Goal: Check status: Verify the current state of an ongoing process or item

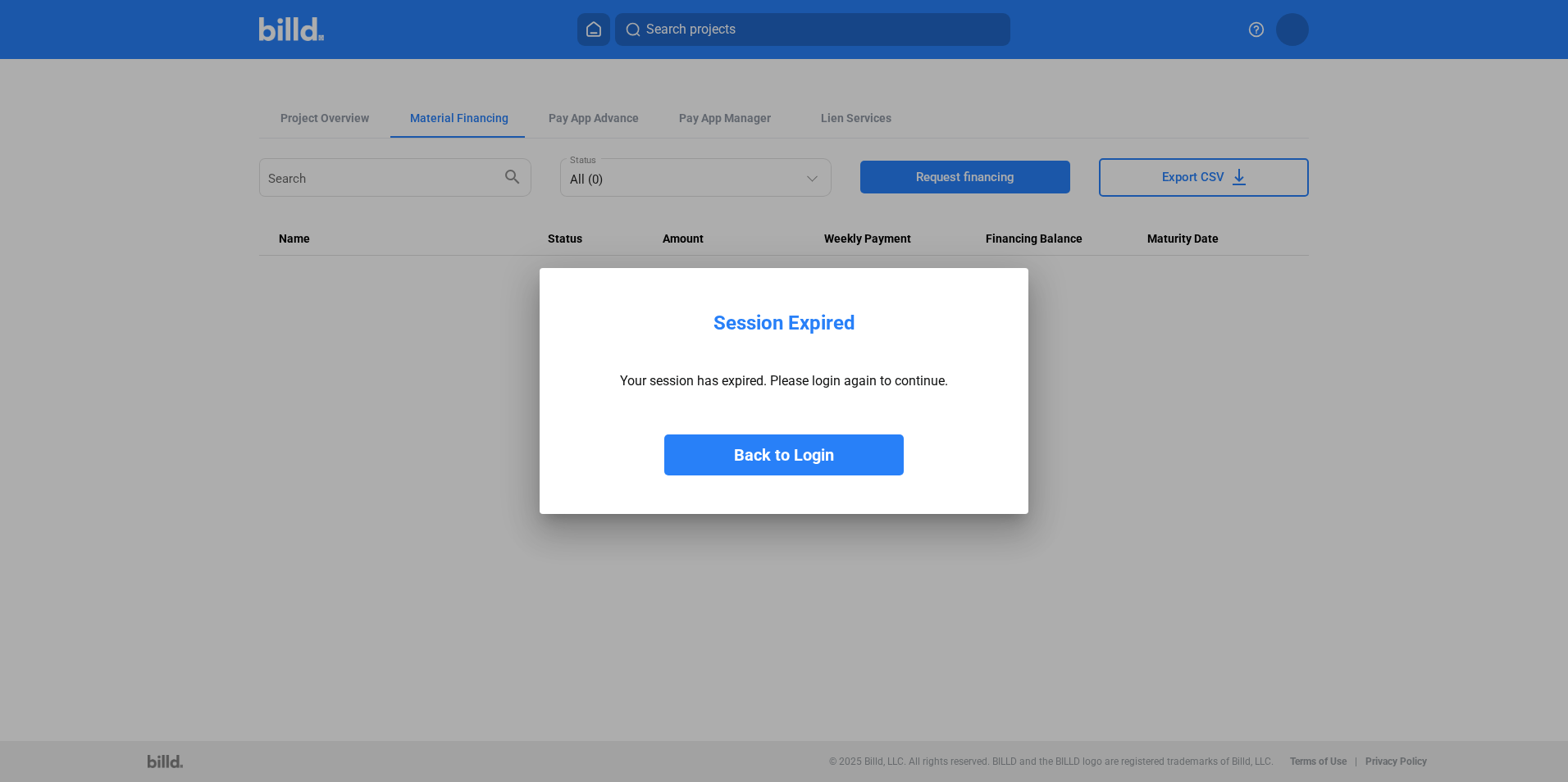
click at [818, 469] on button "Back to Login" at bounding box center [783, 455] width 239 height 41
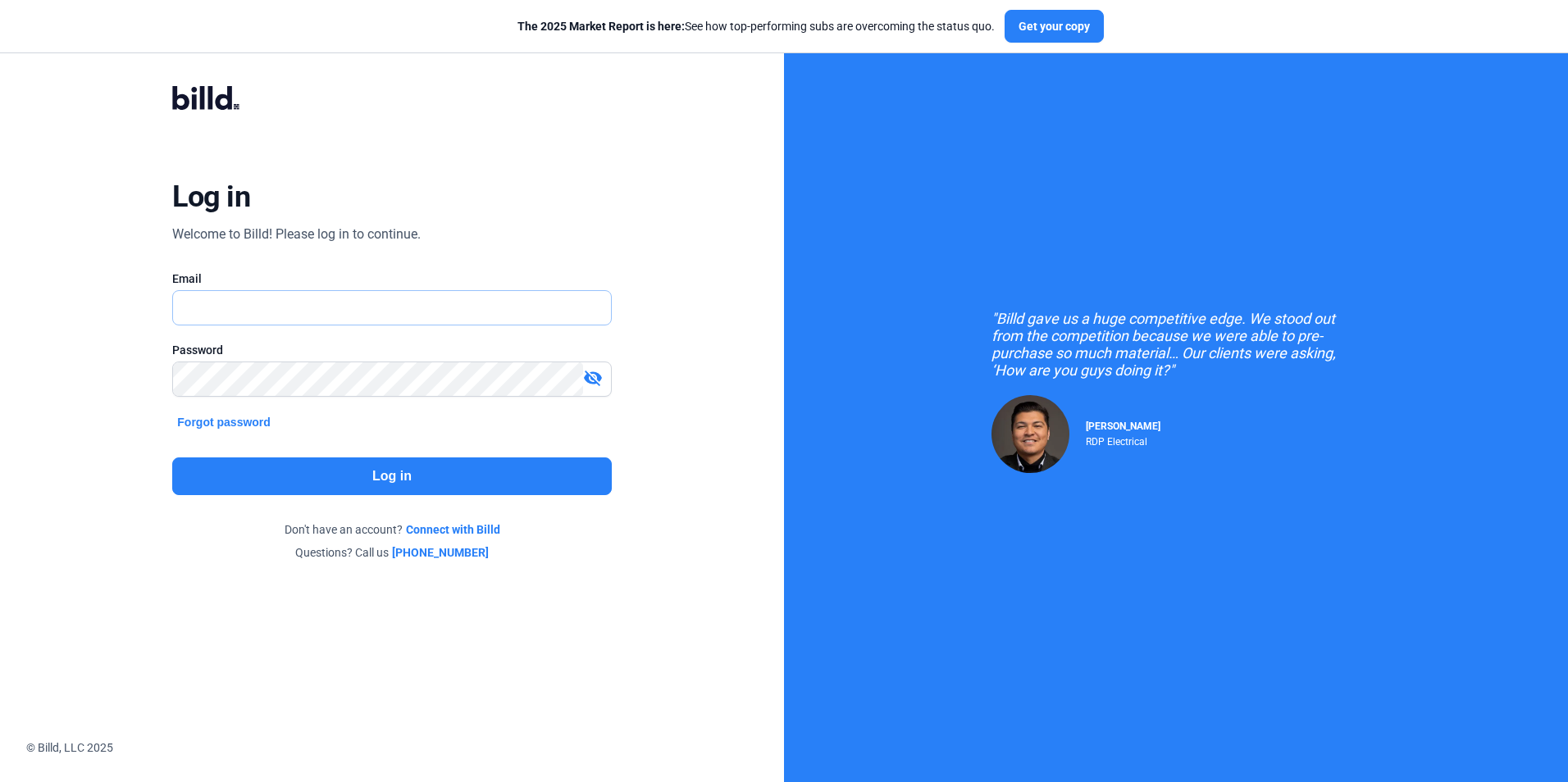
type input "[EMAIL_ADDRESS][DOMAIN_NAME]"
click at [476, 482] on button "Log in" at bounding box center [391, 476] width 439 height 37
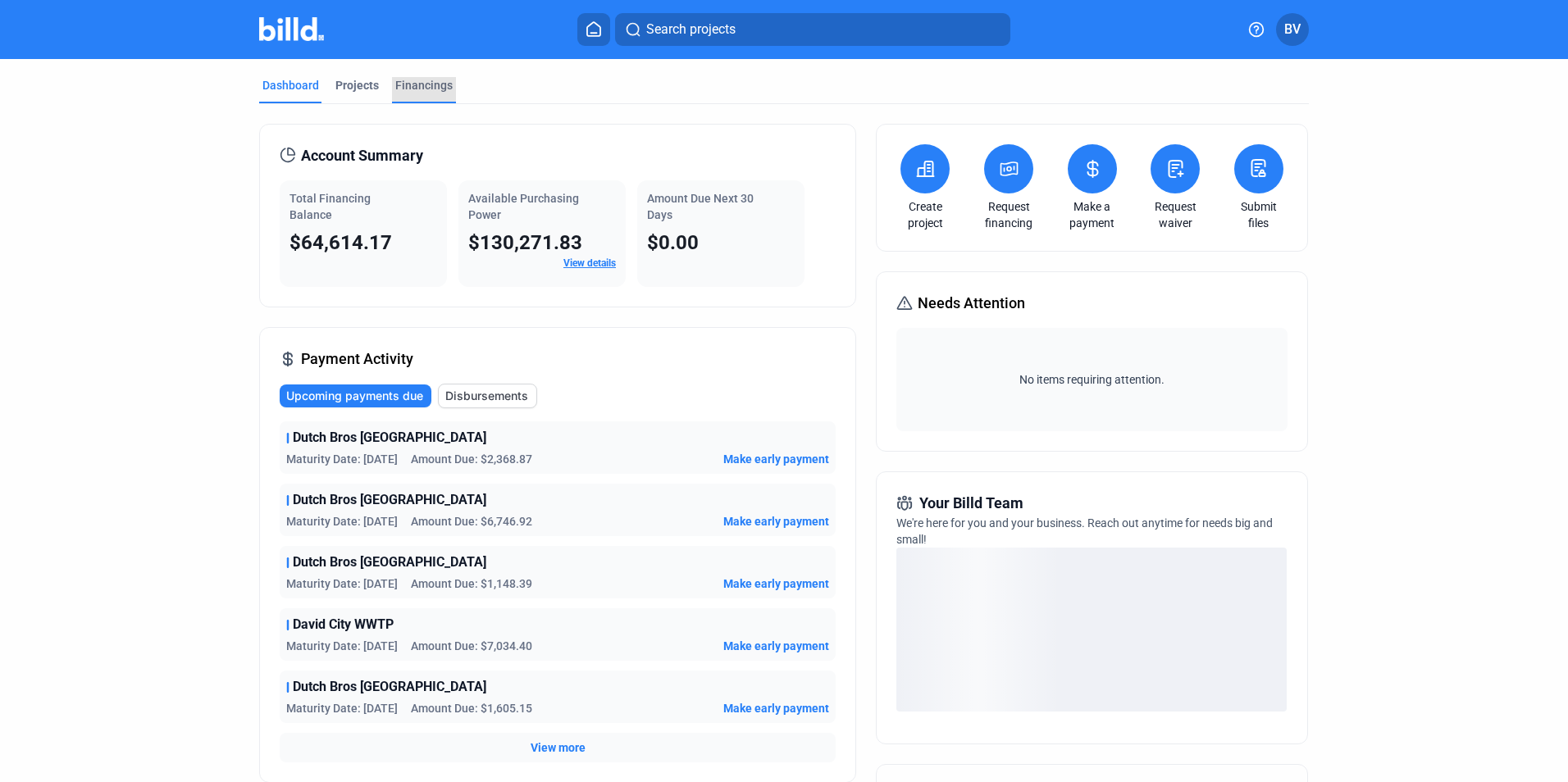
click at [416, 88] on div "Financings" at bounding box center [424, 84] width 57 height 16
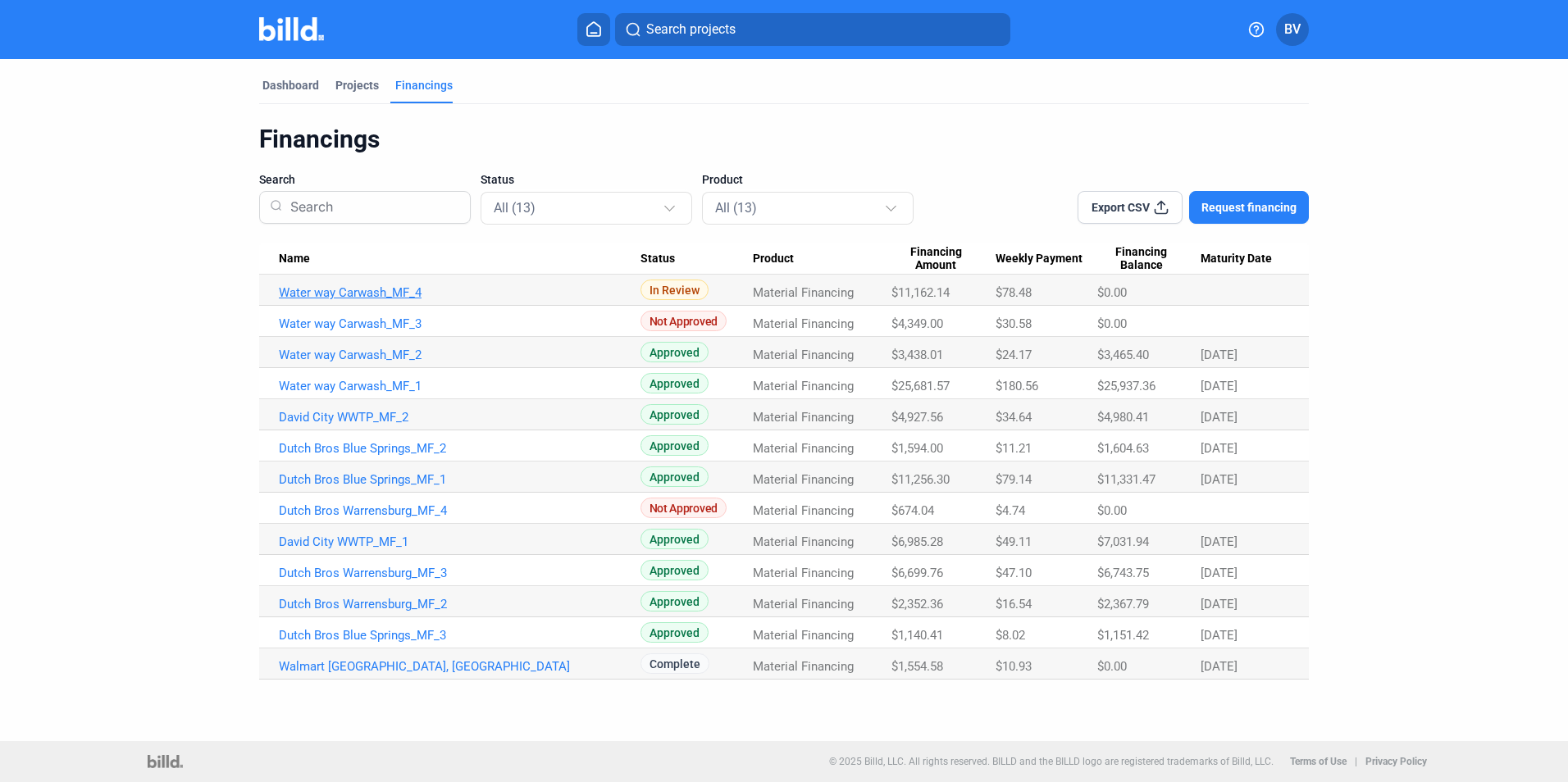
click at [394, 290] on link "Water way Carwash_MF_4" at bounding box center [459, 292] width 361 height 14
click at [404, 293] on link "Water way Carwash_MF_4" at bounding box center [459, 292] width 361 height 14
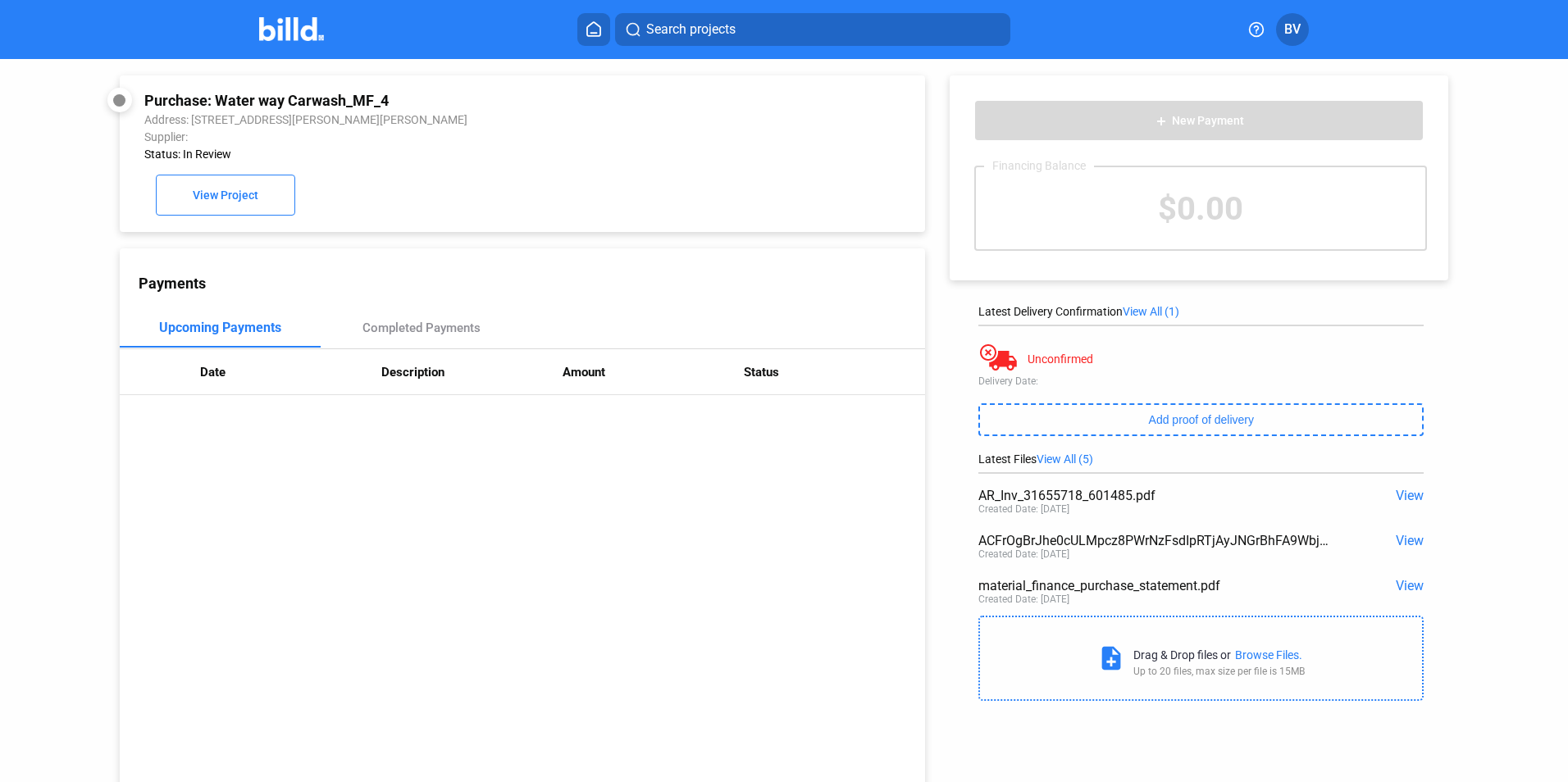
click at [1398, 497] on span "View" at bounding box center [1409, 495] width 28 height 15
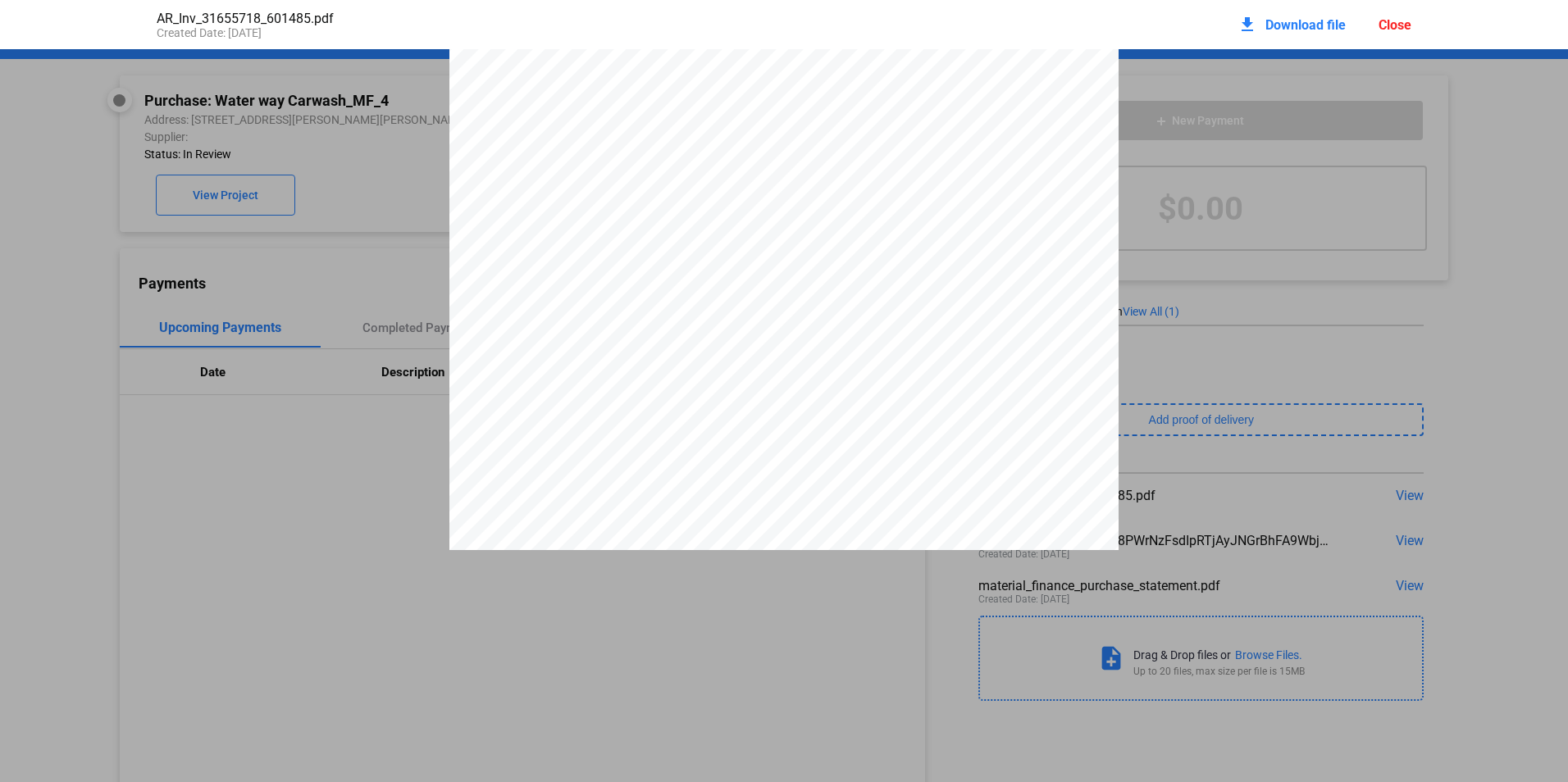
scroll to position [1255, 0]
click at [1397, 27] on div "Close" at bounding box center [1394, 25] width 32 height 15
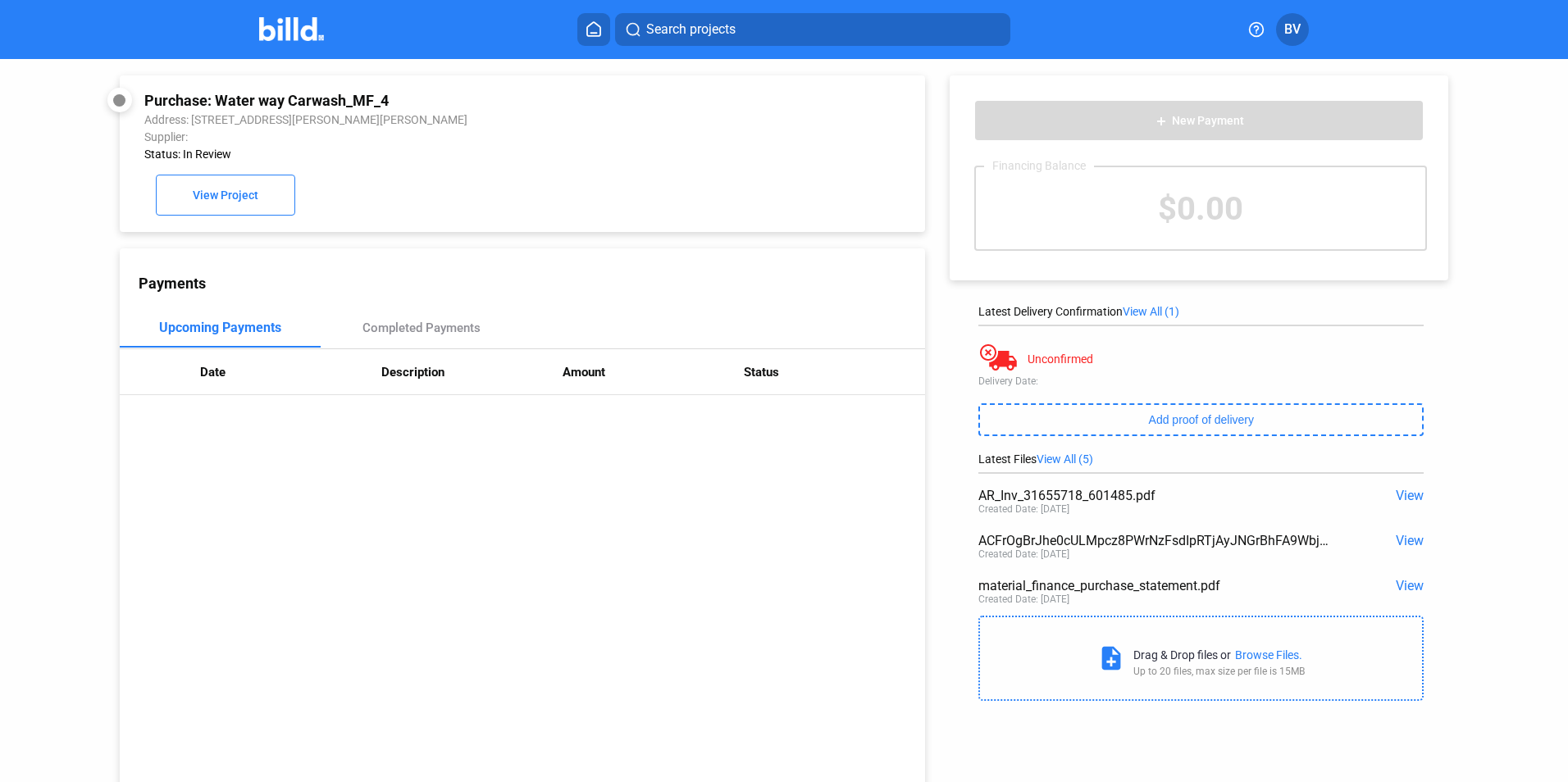
click at [1404, 542] on span "View" at bounding box center [1409, 540] width 28 height 15
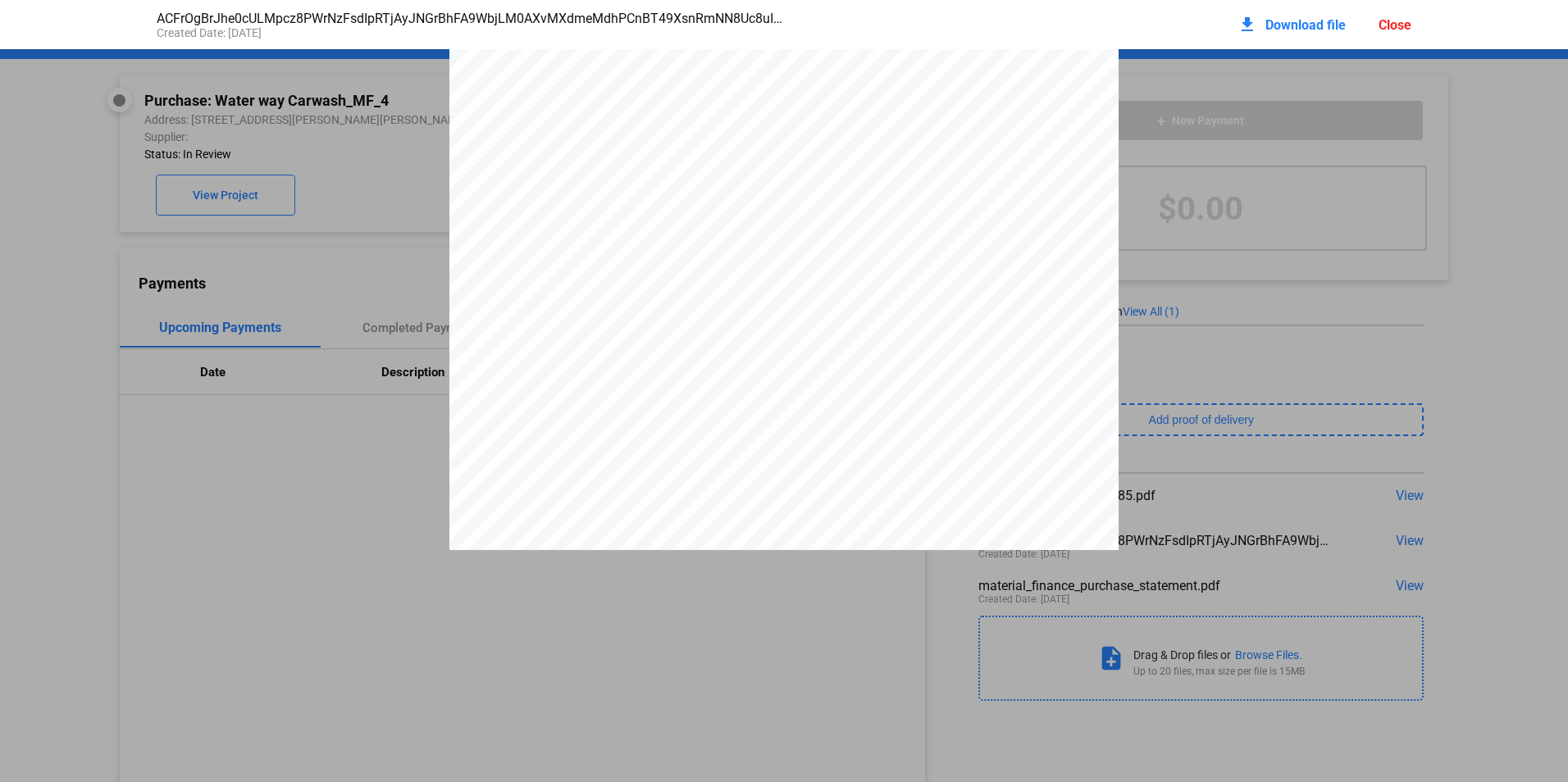
scroll to position [0, 0]
click at [1387, 28] on div "Close" at bounding box center [1394, 25] width 32 height 15
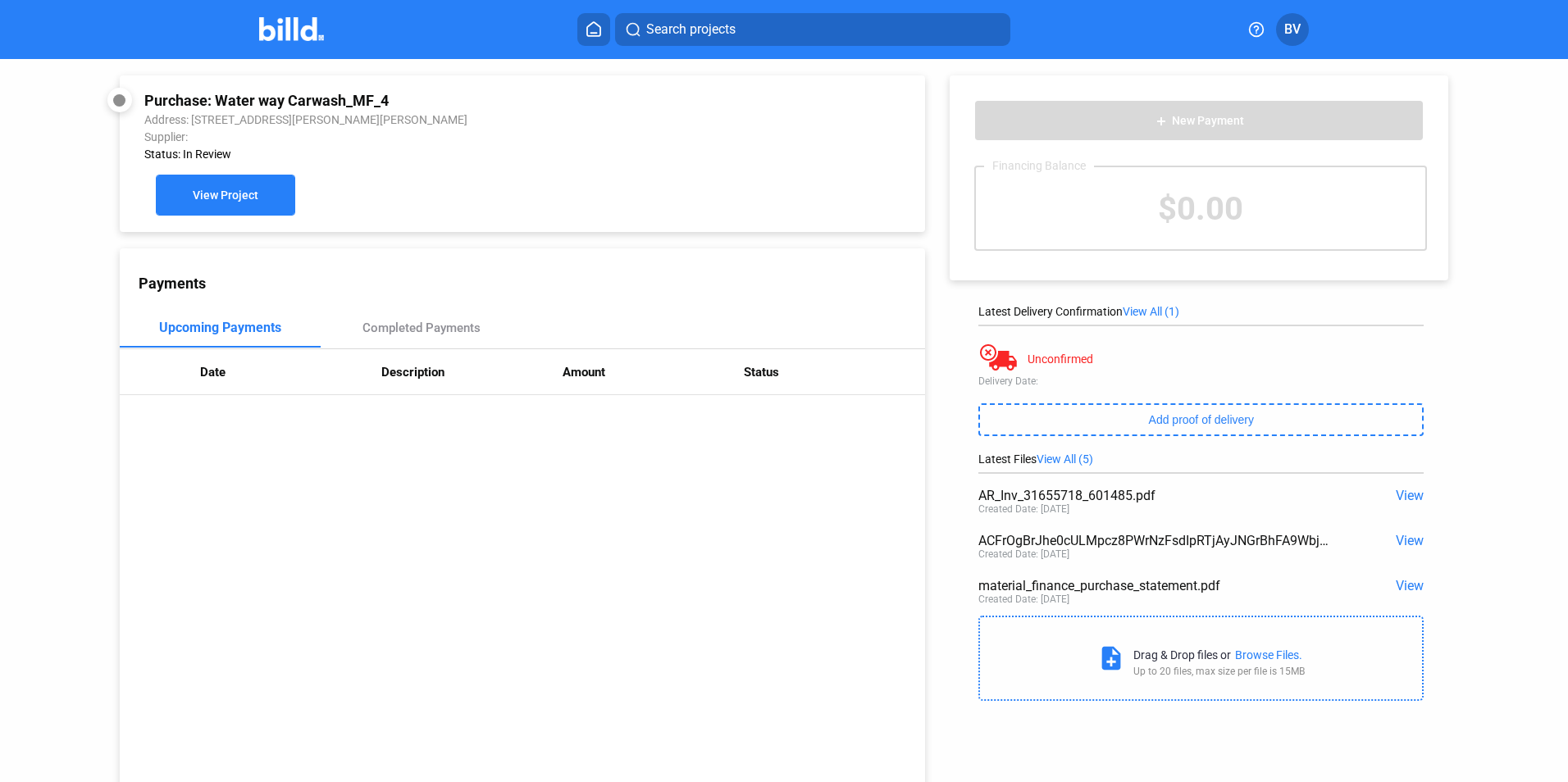
click at [235, 196] on span "View Project" at bounding box center [225, 195] width 66 height 13
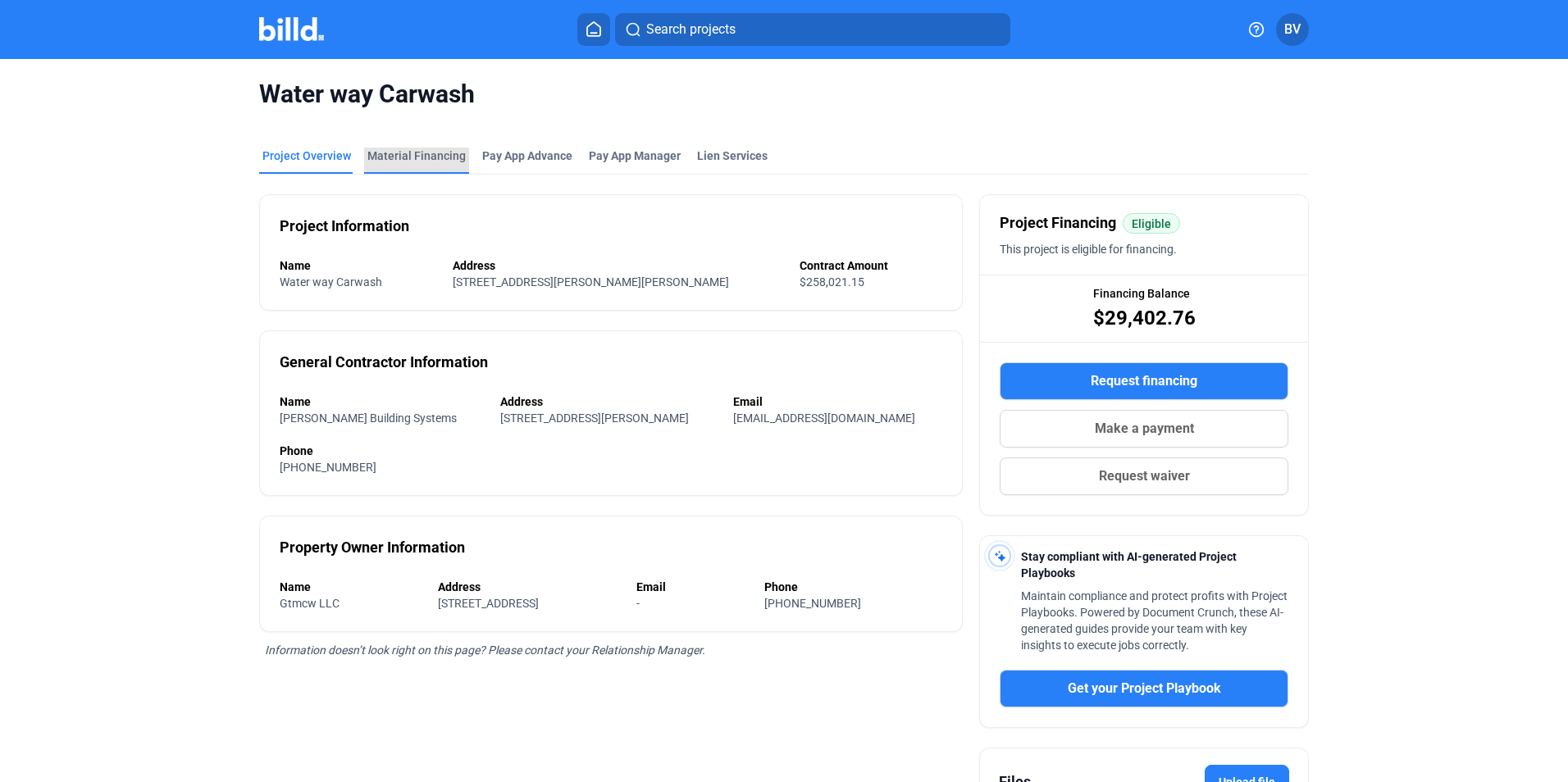
click at [414, 152] on div "Material Financing" at bounding box center [416, 155] width 98 height 16
